Goal: Complete application form

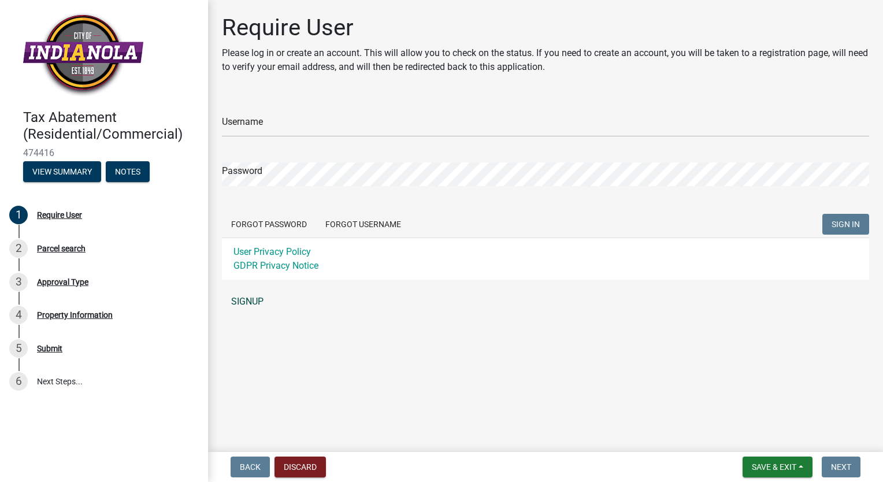
click at [250, 304] on link "SIGNUP" at bounding box center [545, 301] width 647 height 23
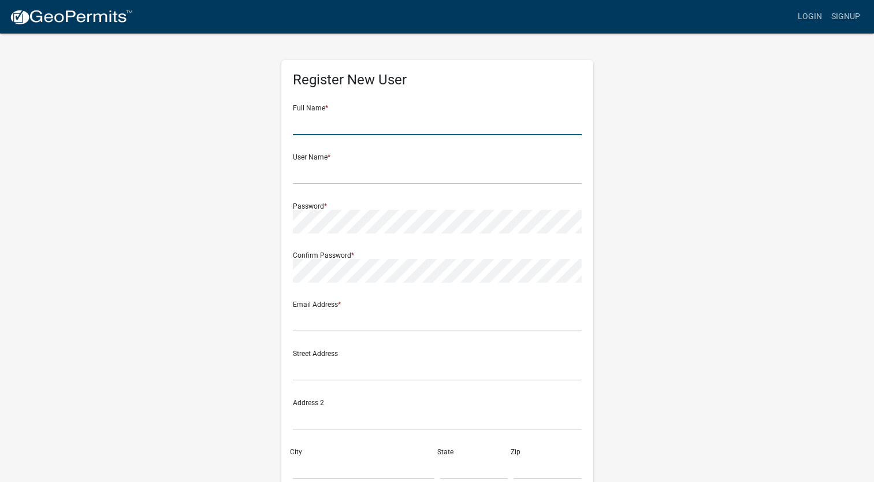
click at [336, 124] on input "text" at bounding box center [437, 124] width 289 height 24
type input "[PERSON_NAME]"
type input "wmitchell@3gcos.com"
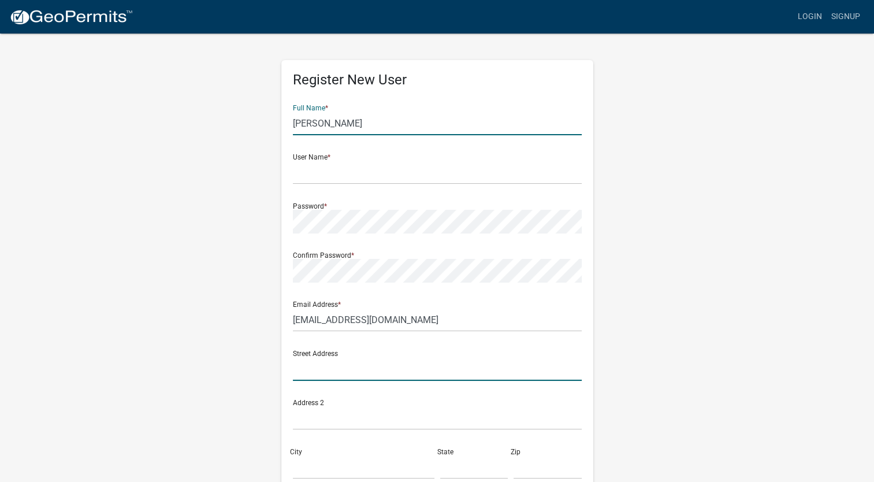
type input "[STREET_ADDRESS][PERSON_NAME]"
type input "Indianola"
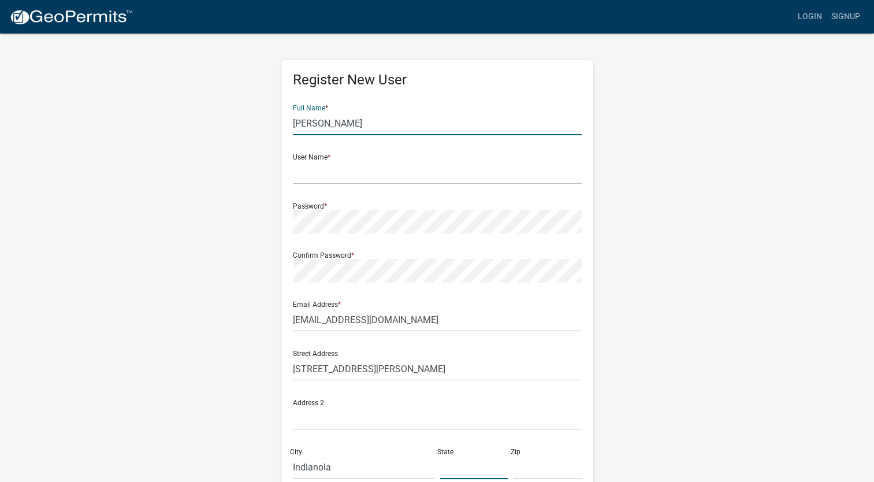
type input "IOWA"
type input "50125"
type input "7128701062"
click at [402, 318] on input "wmitchell@3gcos.com" at bounding box center [437, 320] width 289 height 24
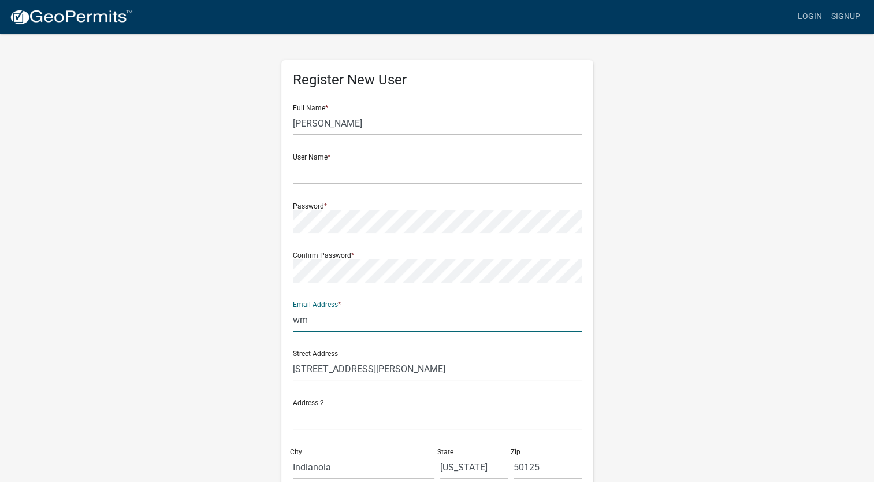
type input "w"
type input "wade.mitchell18@gmail.com"
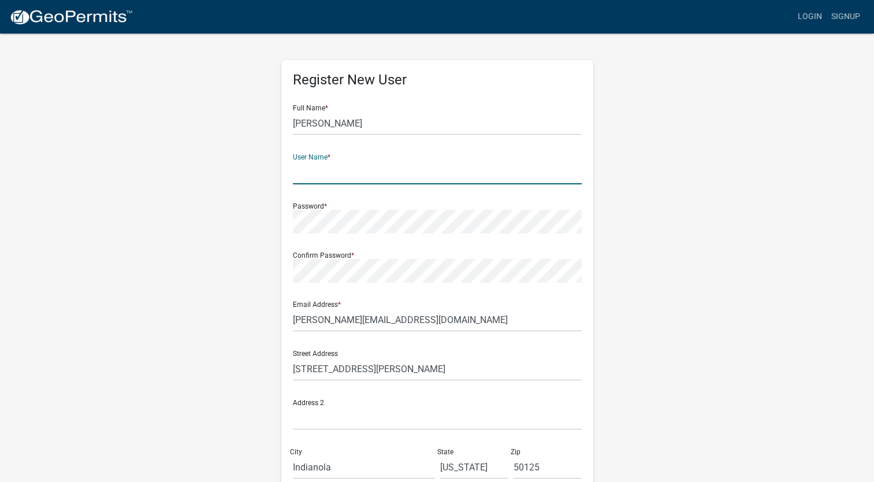
click at [369, 172] on input "text" at bounding box center [437, 173] width 289 height 24
type input "wmitchell"
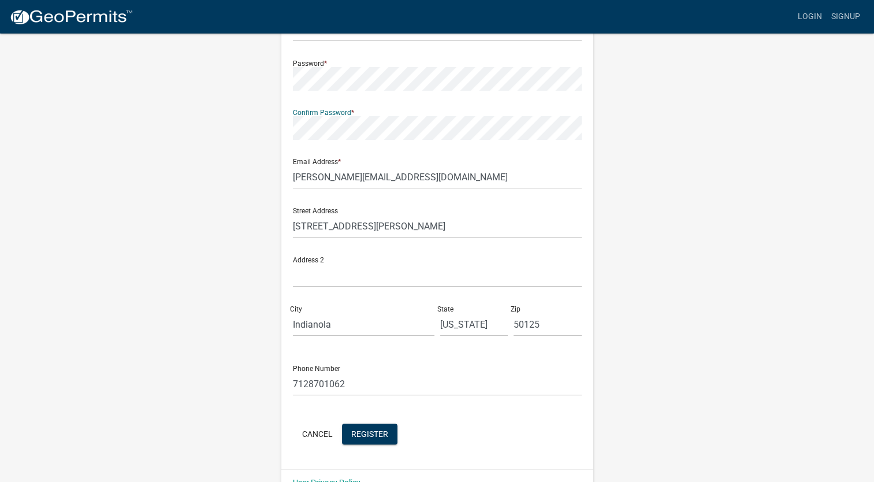
scroll to position [168, 0]
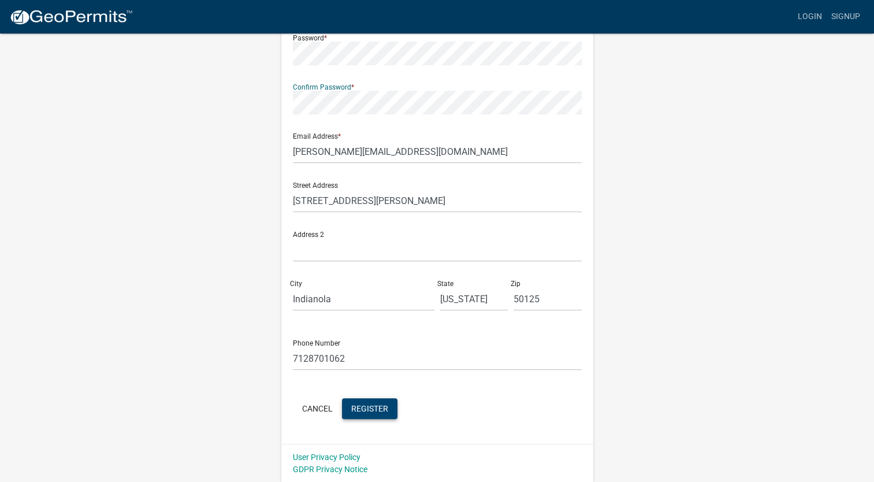
click at [365, 408] on span "Register" at bounding box center [369, 407] width 37 height 9
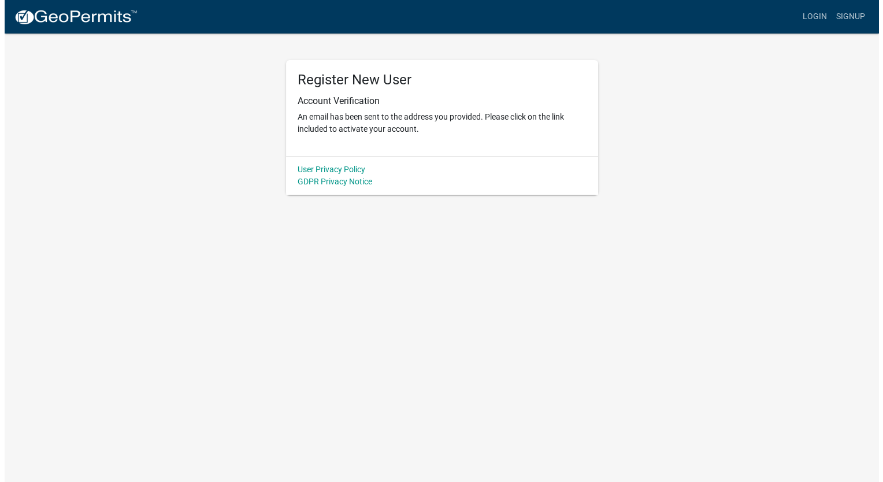
scroll to position [0, 0]
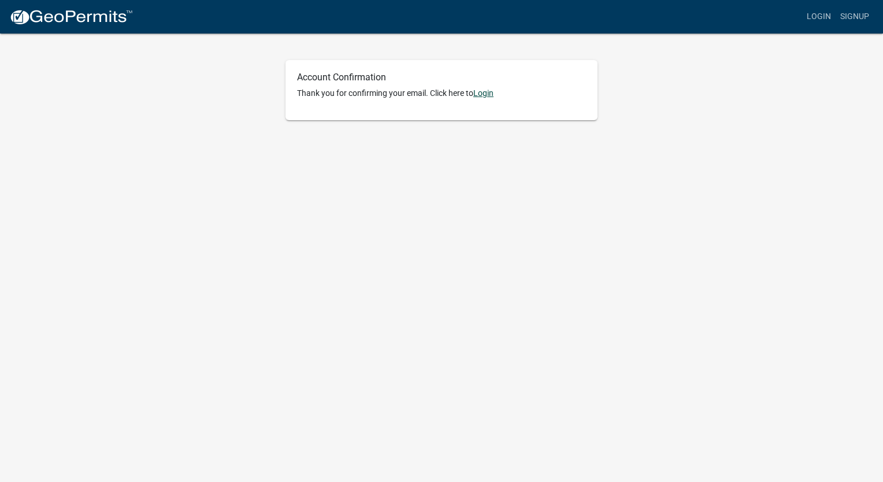
click at [482, 95] on link "Login" at bounding box center [483, 92] width 20 height 9
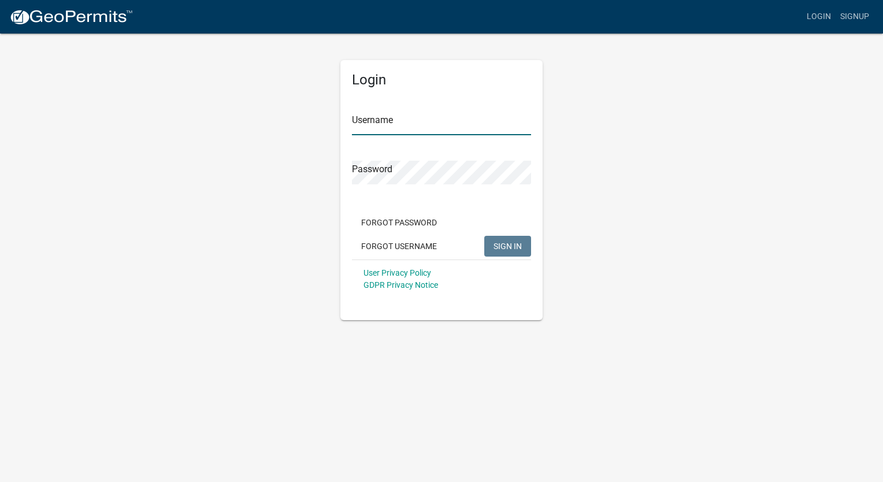
type input "wmitchell"
drag, startPoint x: 464, startPoint y: 117, endPoint x: 460, endPoint y: 124, distance: 8.0
click at [462, 122] on input "wmitchell" at bounding box center [441, 124] width 179 height 24
click at [499, 244] on span "SIGN IN" at bounding box center [507, 245] width 28 height 9
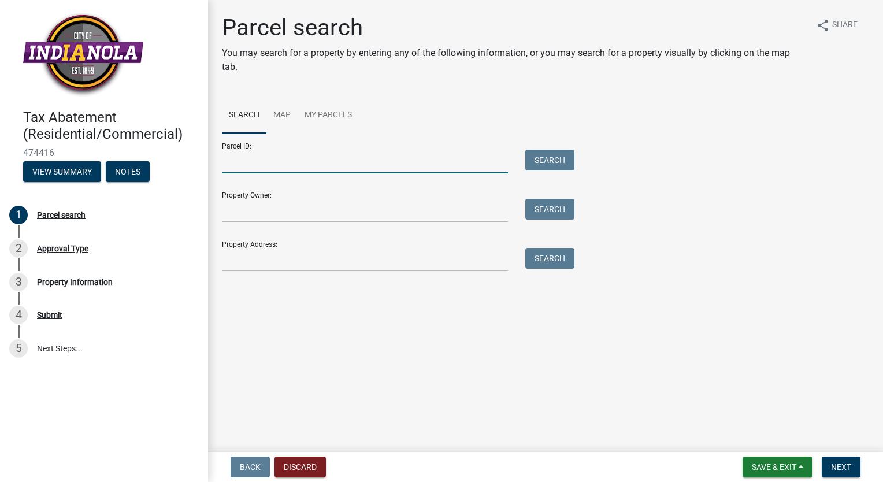
click at [336, 166] on input "Parcel ID:" at bounding box center [365, 162] width 286 height 24
paste input "48043030020"
type input "48043030020"
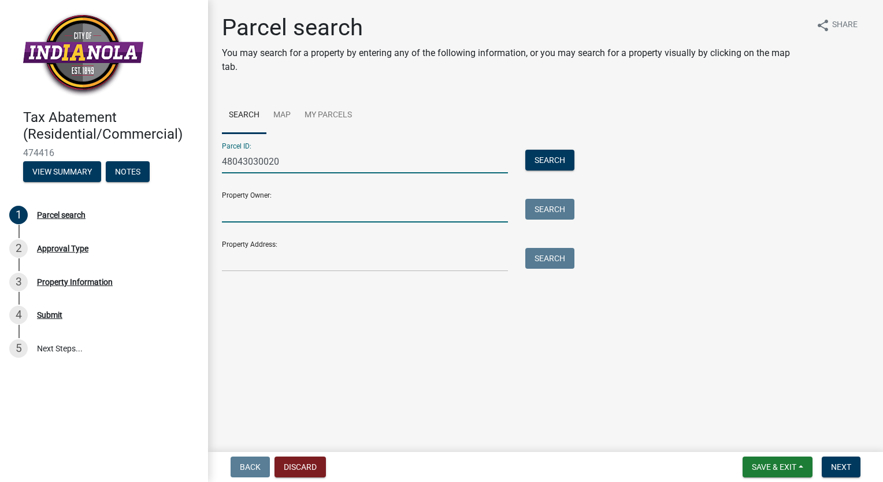
click at [297, 217] on input "Property Owner:" at bounding box center [365, 211] width 286 height 24
type input "[PERSON_NAME]"
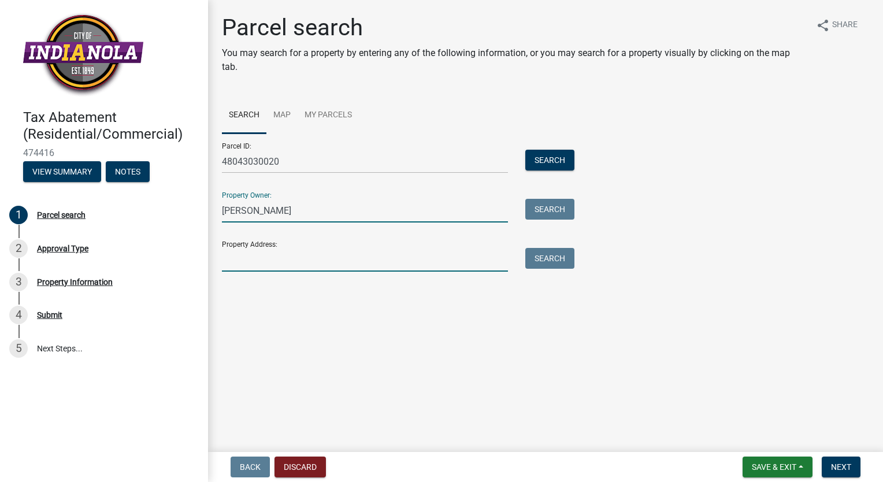
type input "[STREET_ADDRESS][PERSON_NAME]"
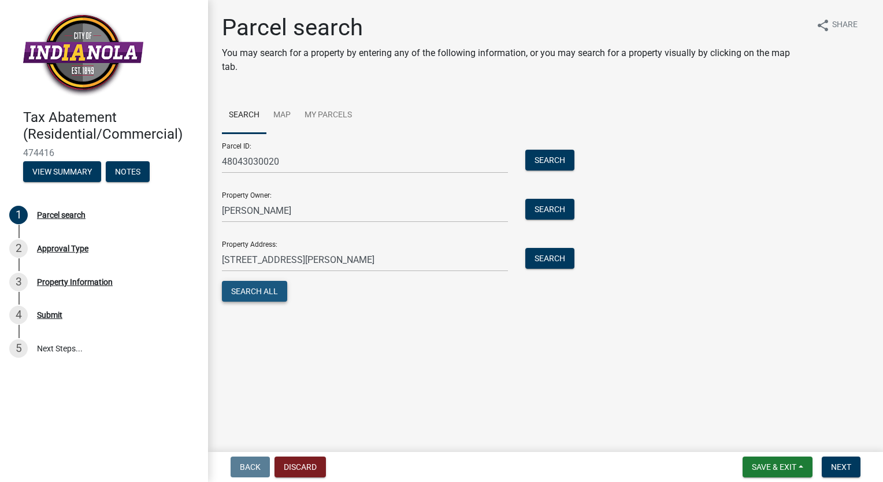
click at [273, 291] on button "Search All" at bounding box center [254, 291] width 65 height 21
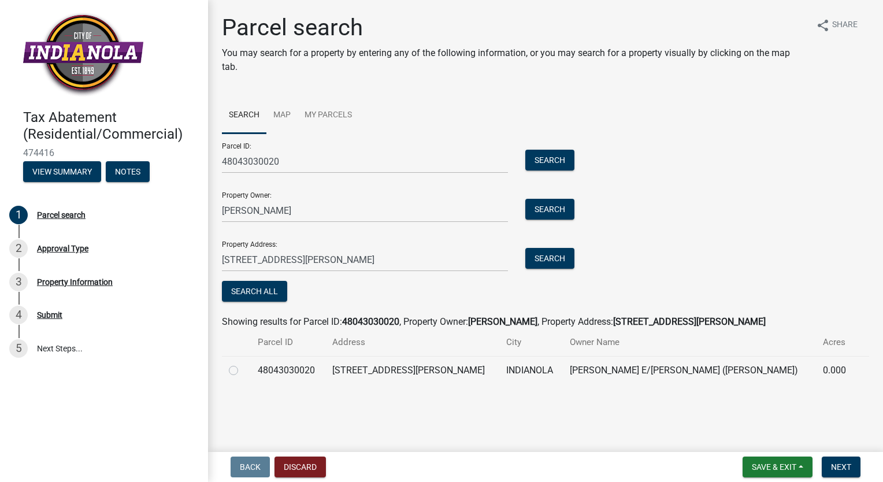
click at [347, 370] on td "[STREET_ADDRESS][PERSON_NAME]" at bounding box center [412, 370] width 174 height 28
click at [243, 363] on label at bounding box center [243, 363] width 0 height 0
click at [243, 371] on input "radio" at bounding box center [247, 367] width 8 height 8
radio input "true"
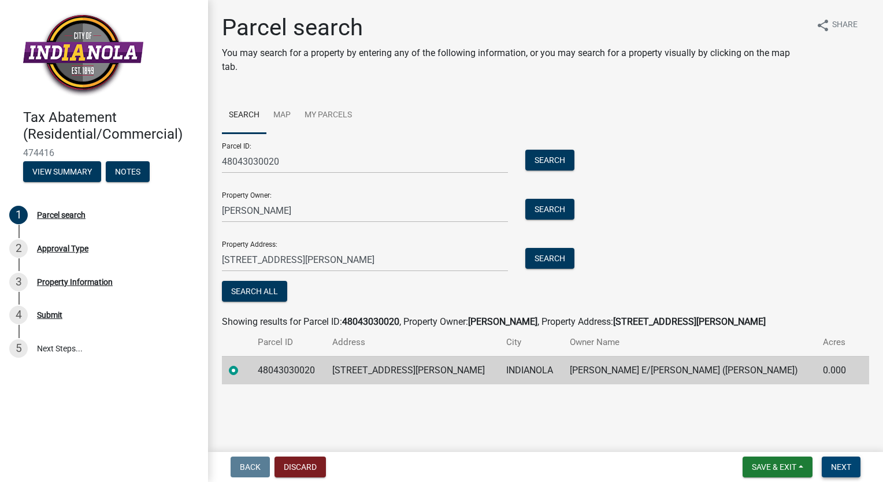
click at [852, 470] on button "Next" at bounding box center [841, 466] width 39 height 21
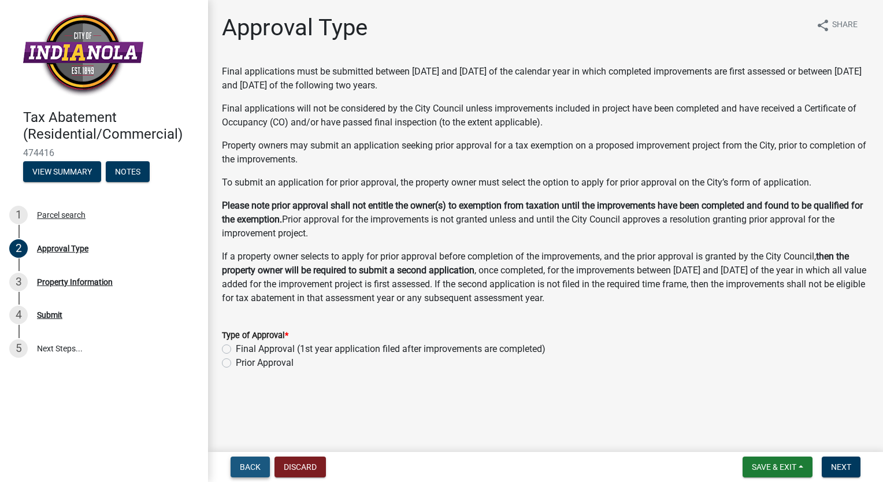
click at [248, 460] on button "Back" at bounding box center [250, 466] width 39 height 21
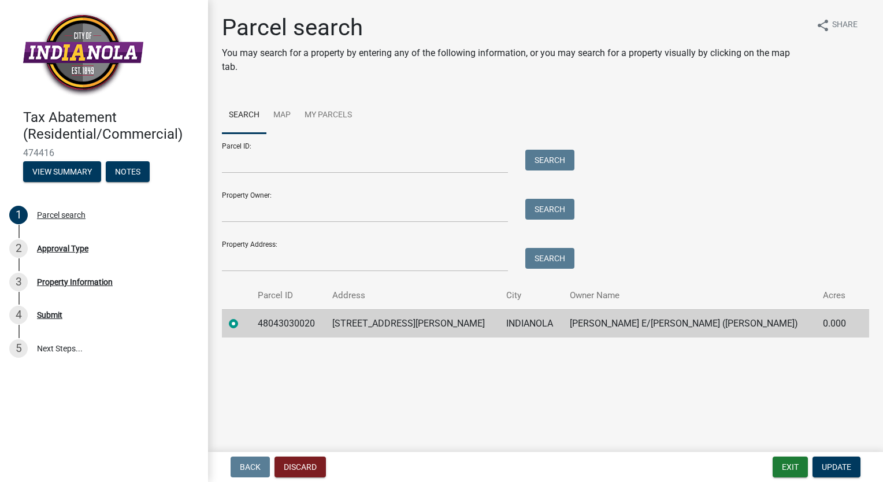
click at [663, 324] on td "[PERSON_NAME] E/[PERSON_NAME] ([PERSON_NAME])" at bounding box center [689, 323] width 253 height 28
click at [407, 325] on td "[STREET_ADDRESS][PERSON_NAME]" at bounding box center [412, 323] width 174 height 28
click at [837, 466] on span "Update" at bounding box center [836, 466] width 29 height 9
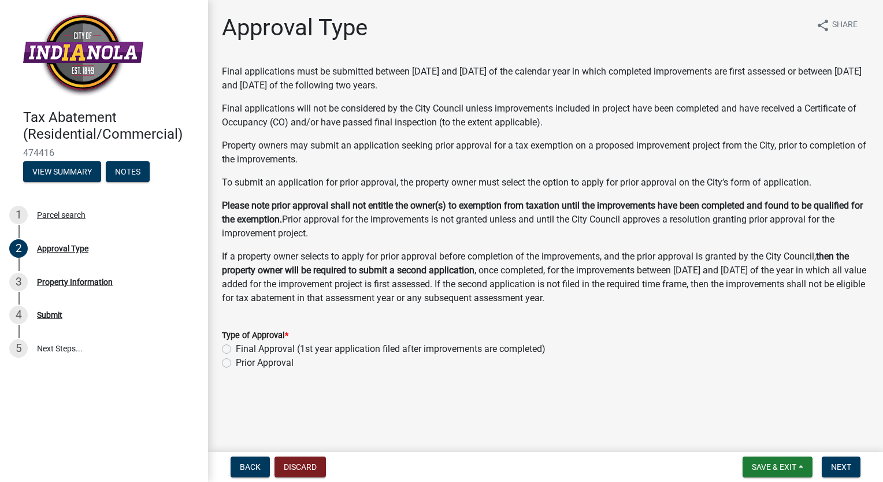
drag, startPoint x: 369, startPoint y: 374, endPoint x: 226, endPoint y: 40, distance: 362.6
click at [226, 40] on div "Approval Type share Share Final applications must be submitted between [DATE] a…" at bounding box center [545, 202] width 664 height 377
copy div "Loremips Dolo sitam Conse Adipi elitseddoeiu temp in utlaboree dolorem Aliquae …"
